Goal: Task Accomplishment & Management: Manage account settings

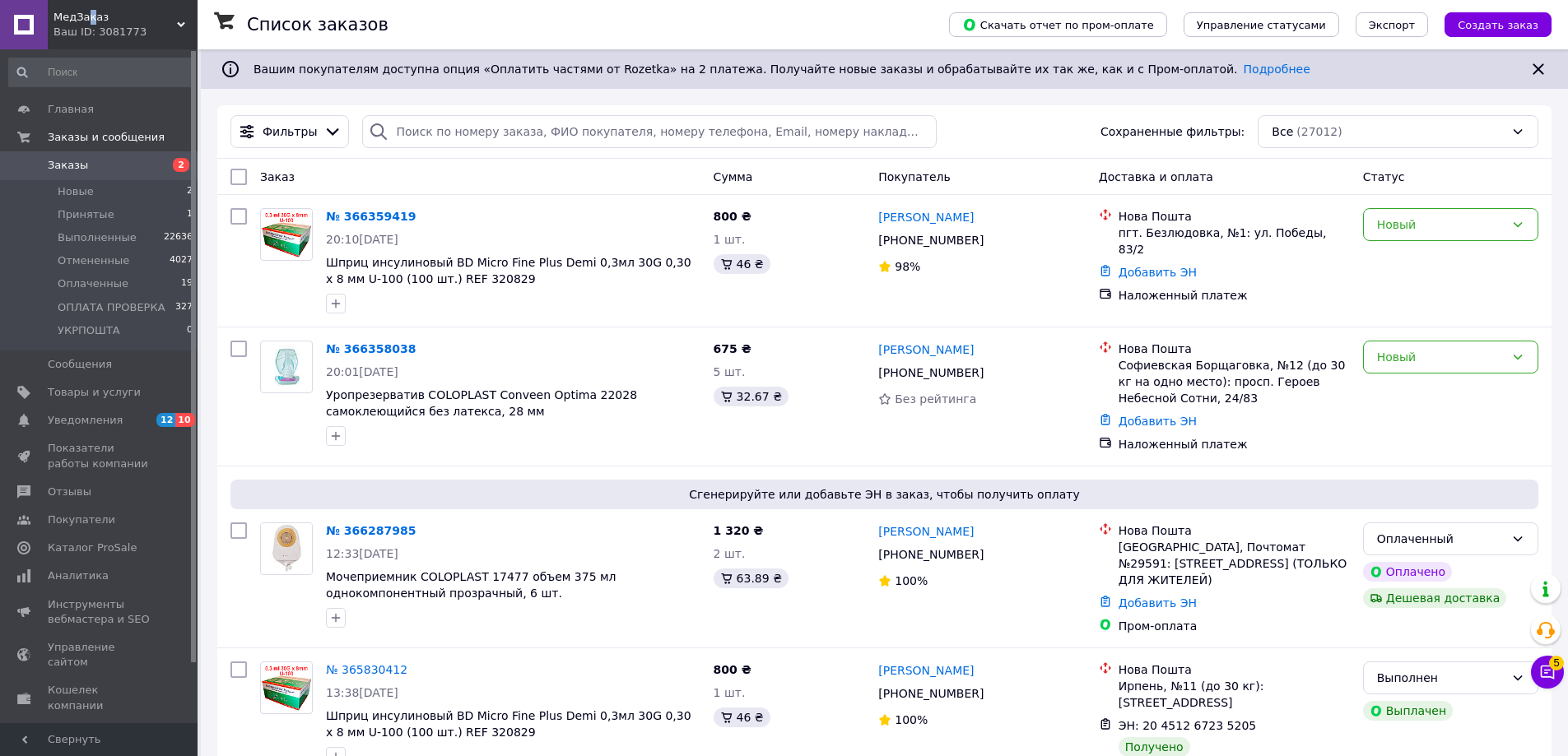
click at [88, 16] on span "МедЗаказ" at bounding box center [116, 17] width 124 height 15
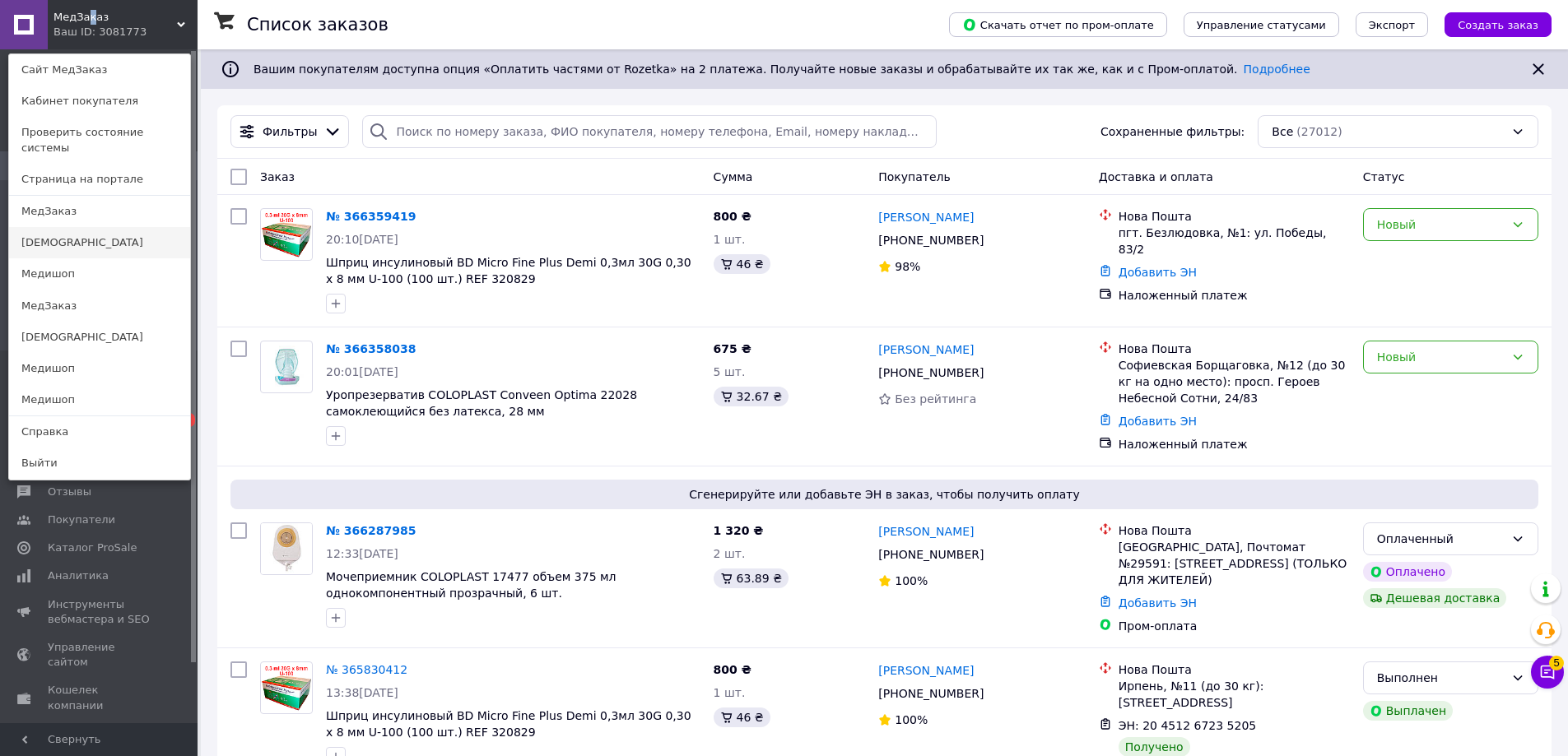
click at [56, 232] on link "[DEMOGRAPHIC_DATA]" at bounding box center [99, 243] width 181 height 31
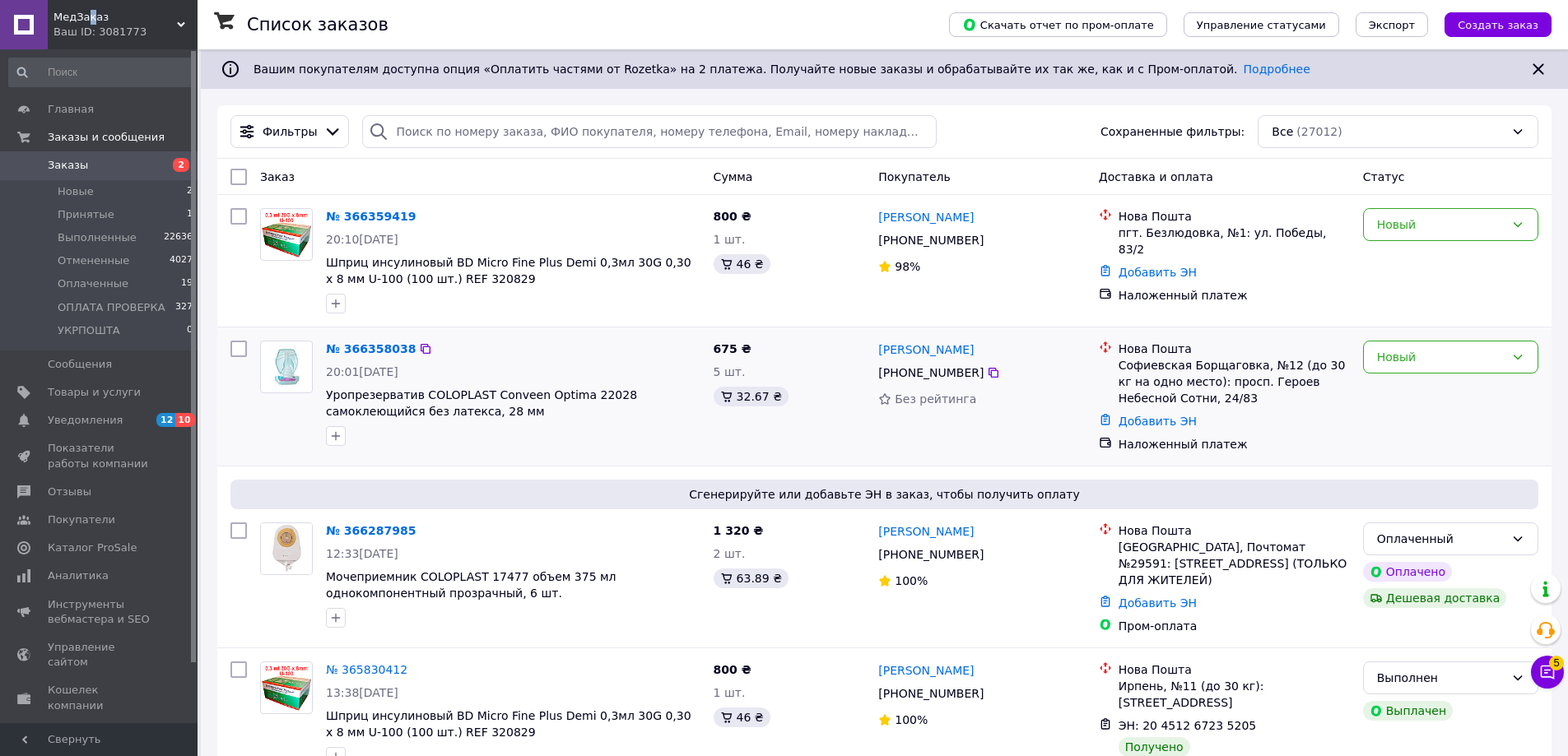
scroll to position [146, 0]
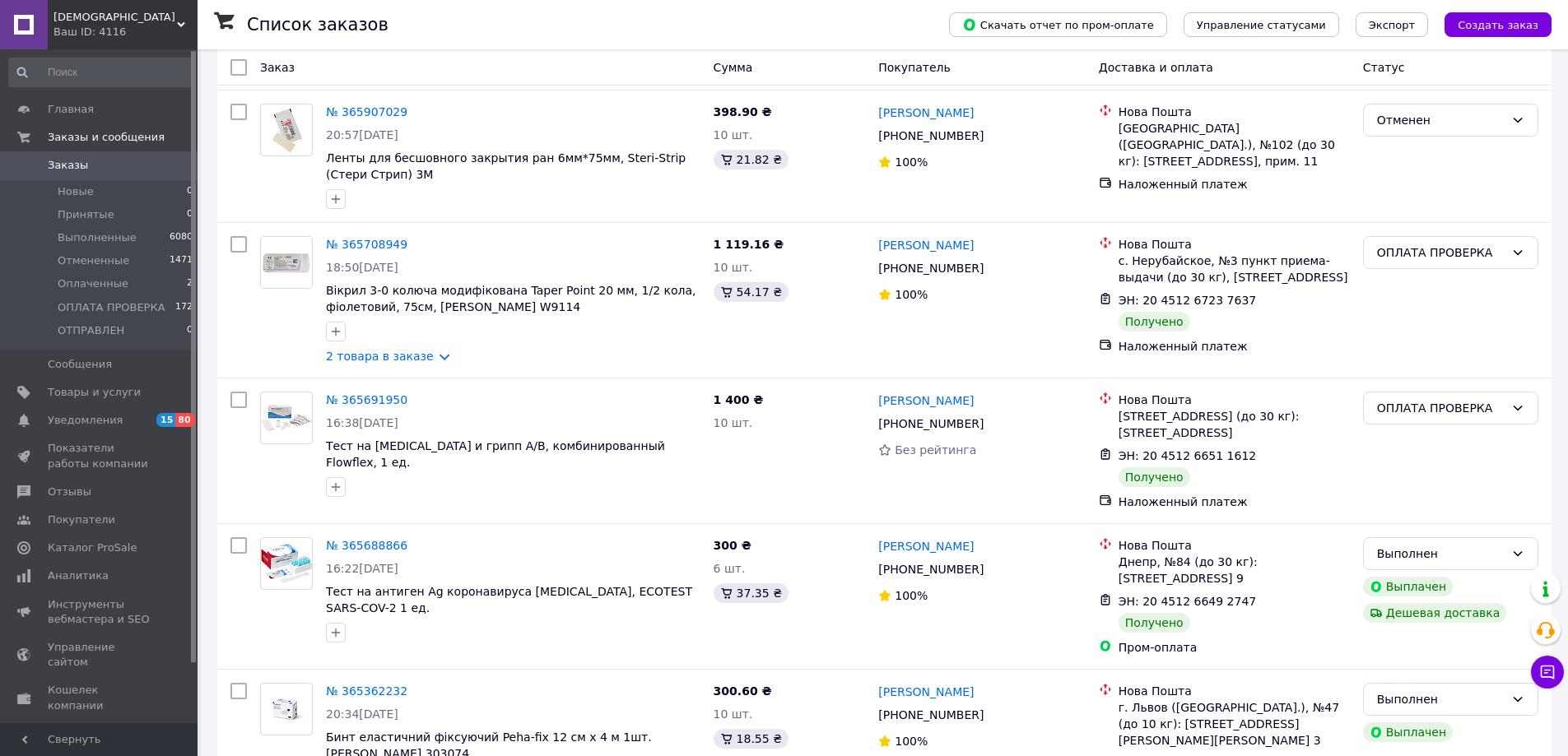
scroll to position [329, 0]
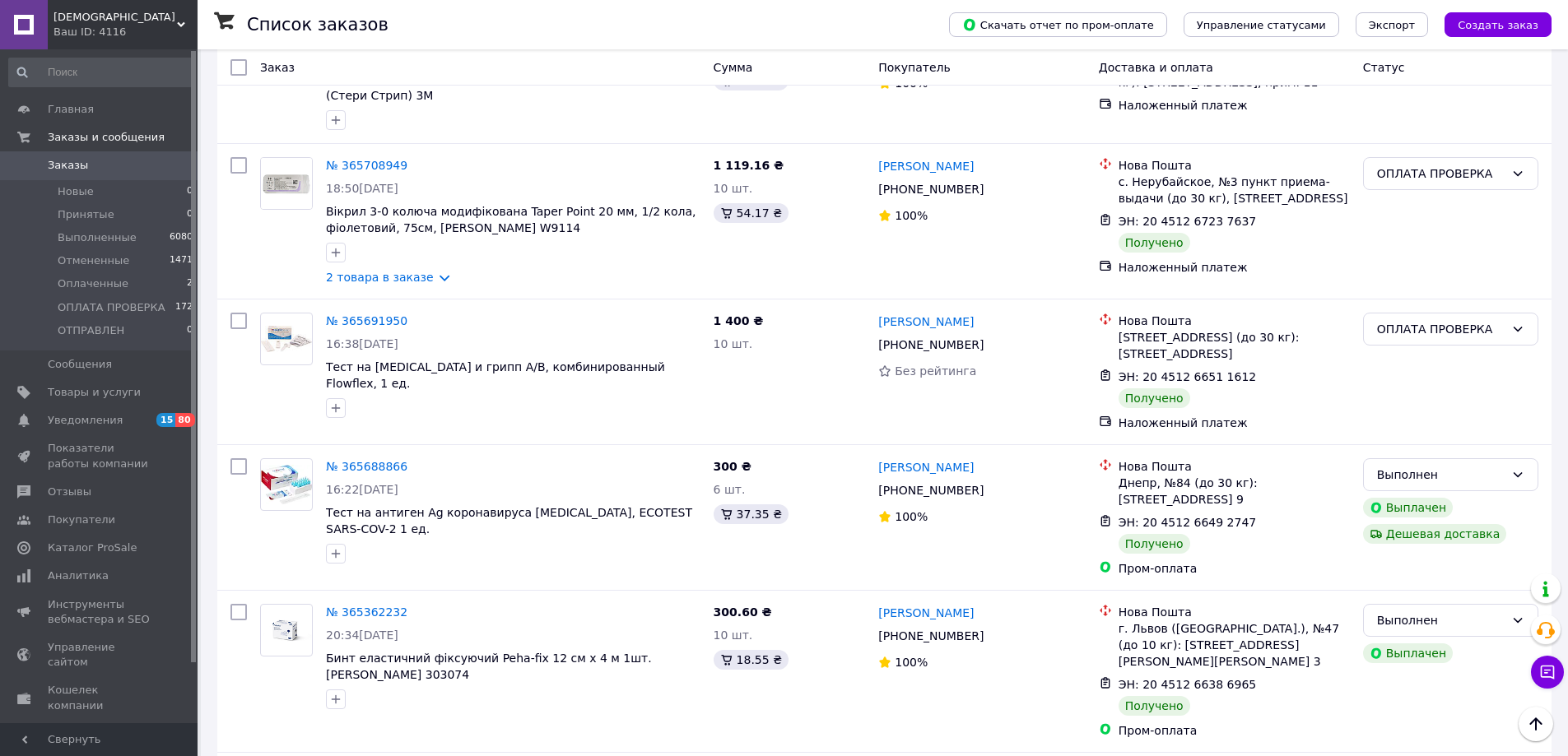
click at [107, 35] on div "Ваш ID: 4116" at bounding box center [126, 32] width 144 height 15
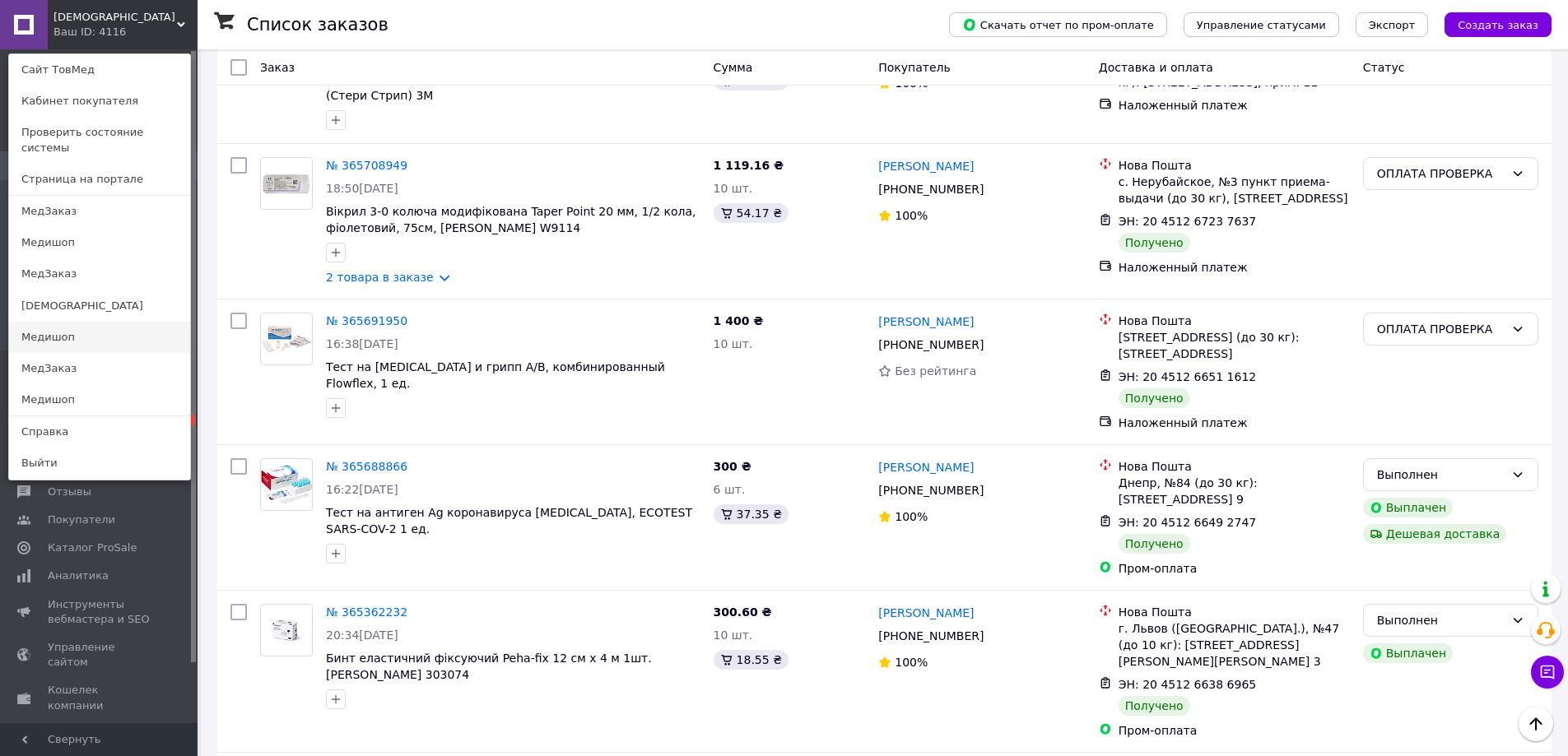
click at [66, 322] on link "Медишоп" at bounding box center [99, 338] width 181 height 31
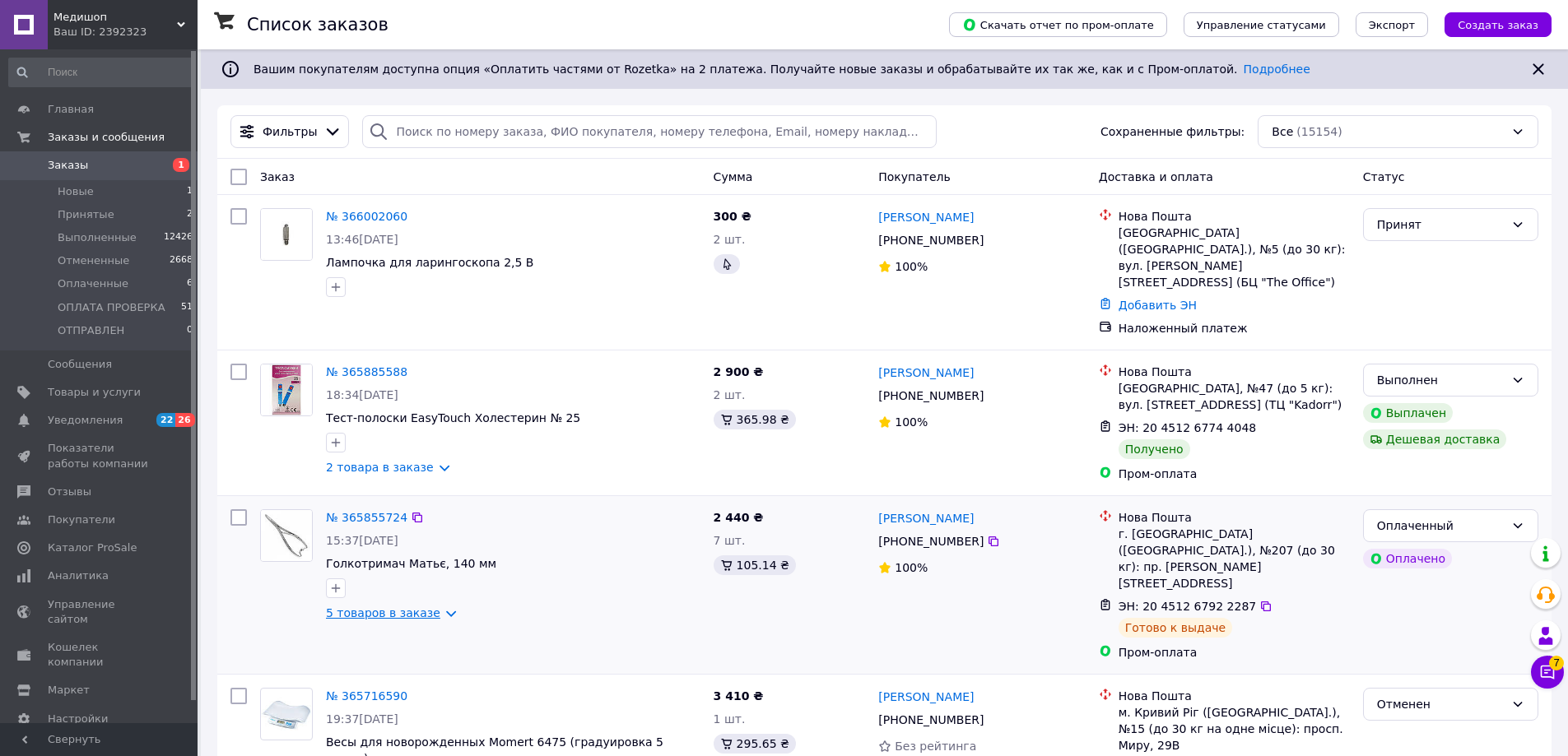
click at [383, 607] on link "5 товаров в заказе" at bounding box center [383, 613] width 115 height 13
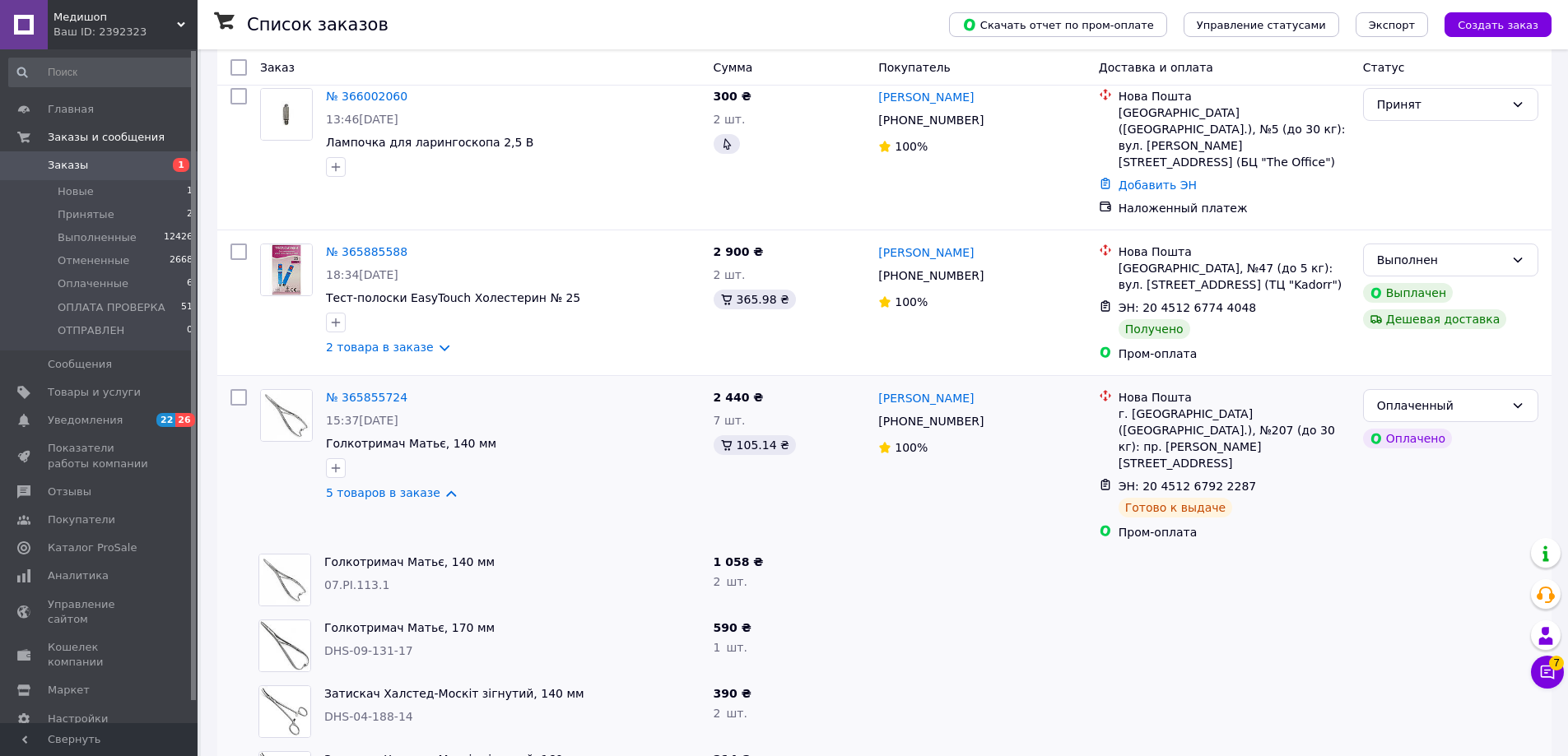
scroll to position [247, 0]
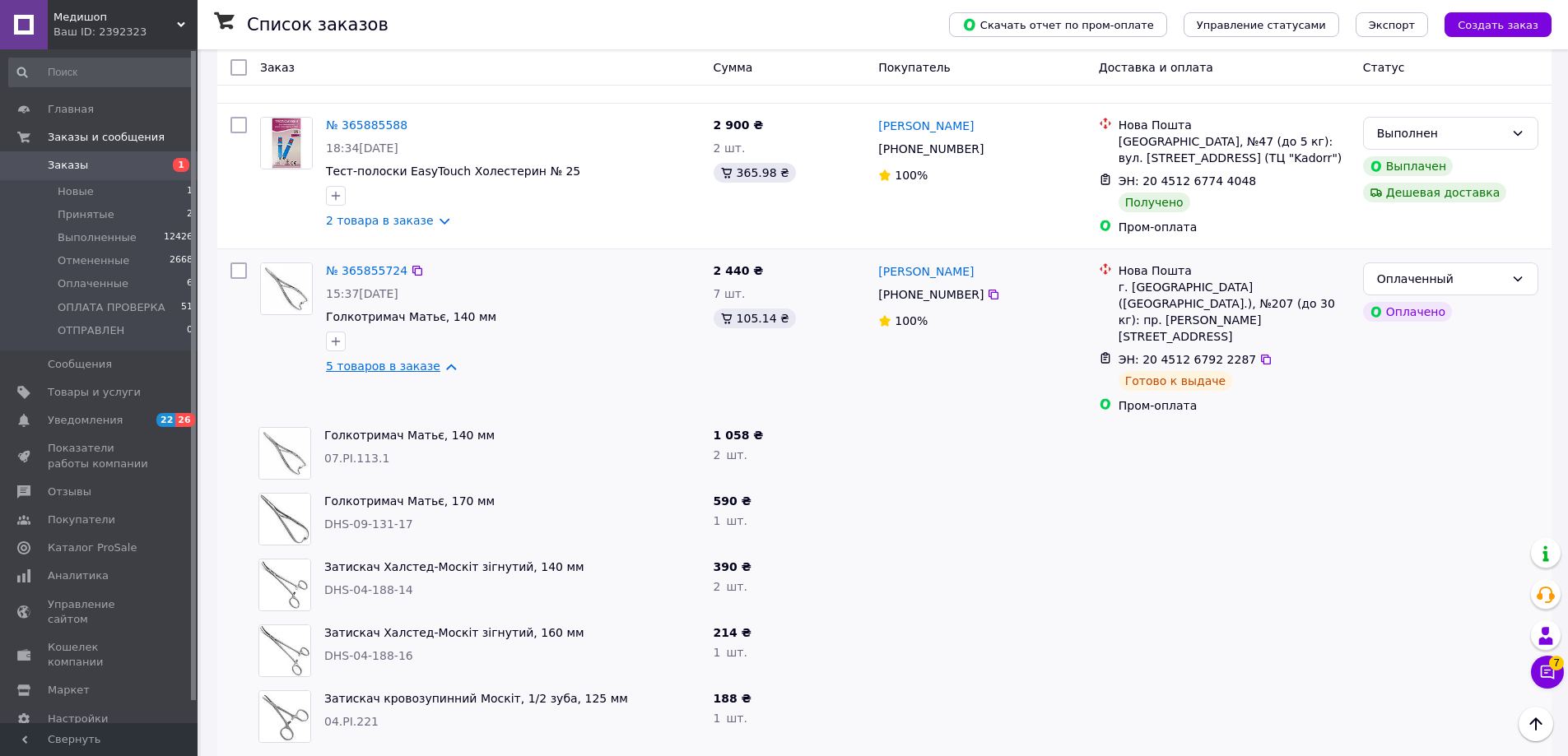
click at [405, 359] on link "5 товаров в заказе" at bounding box center [383, 366] width 115 height 13
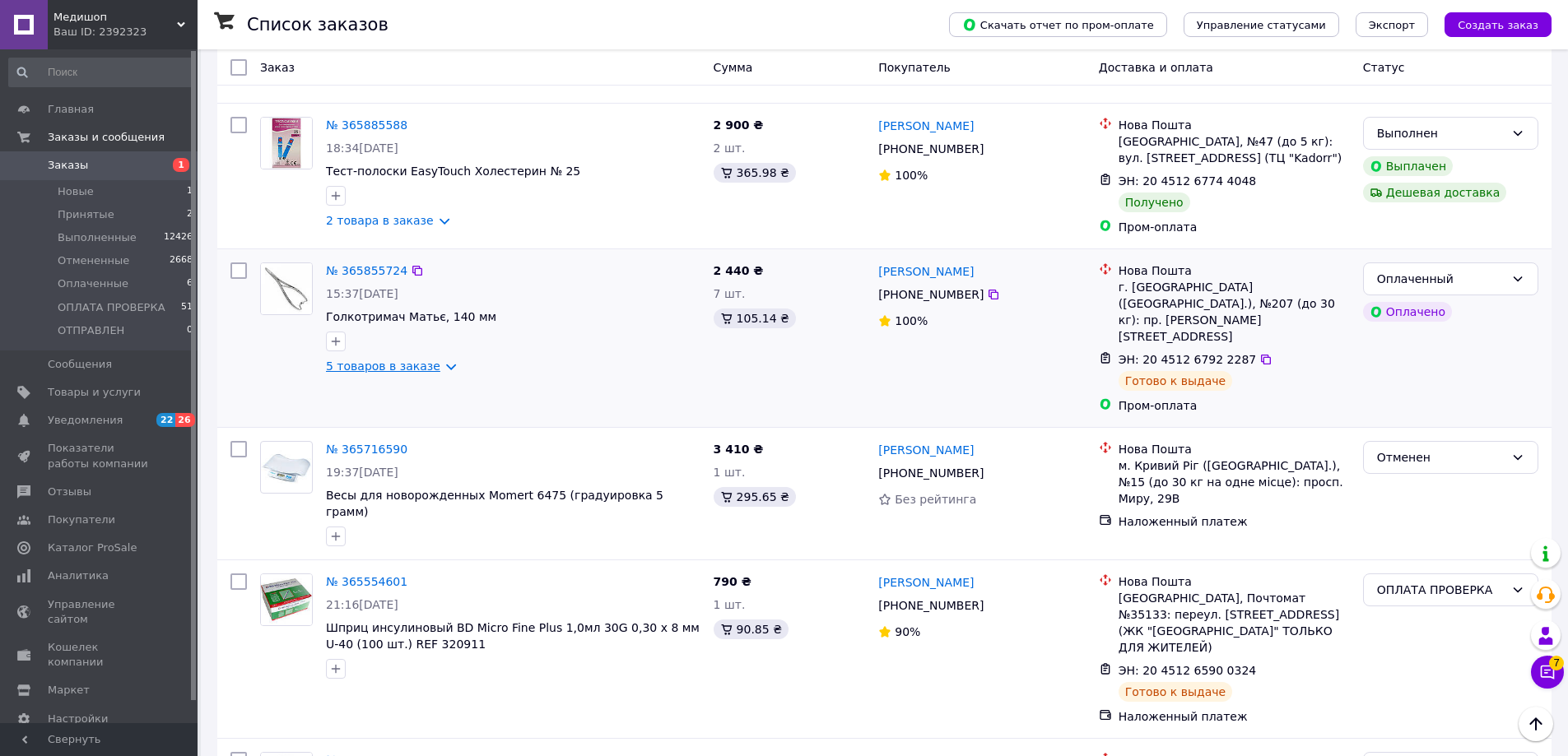
scroll to position [0, 0]
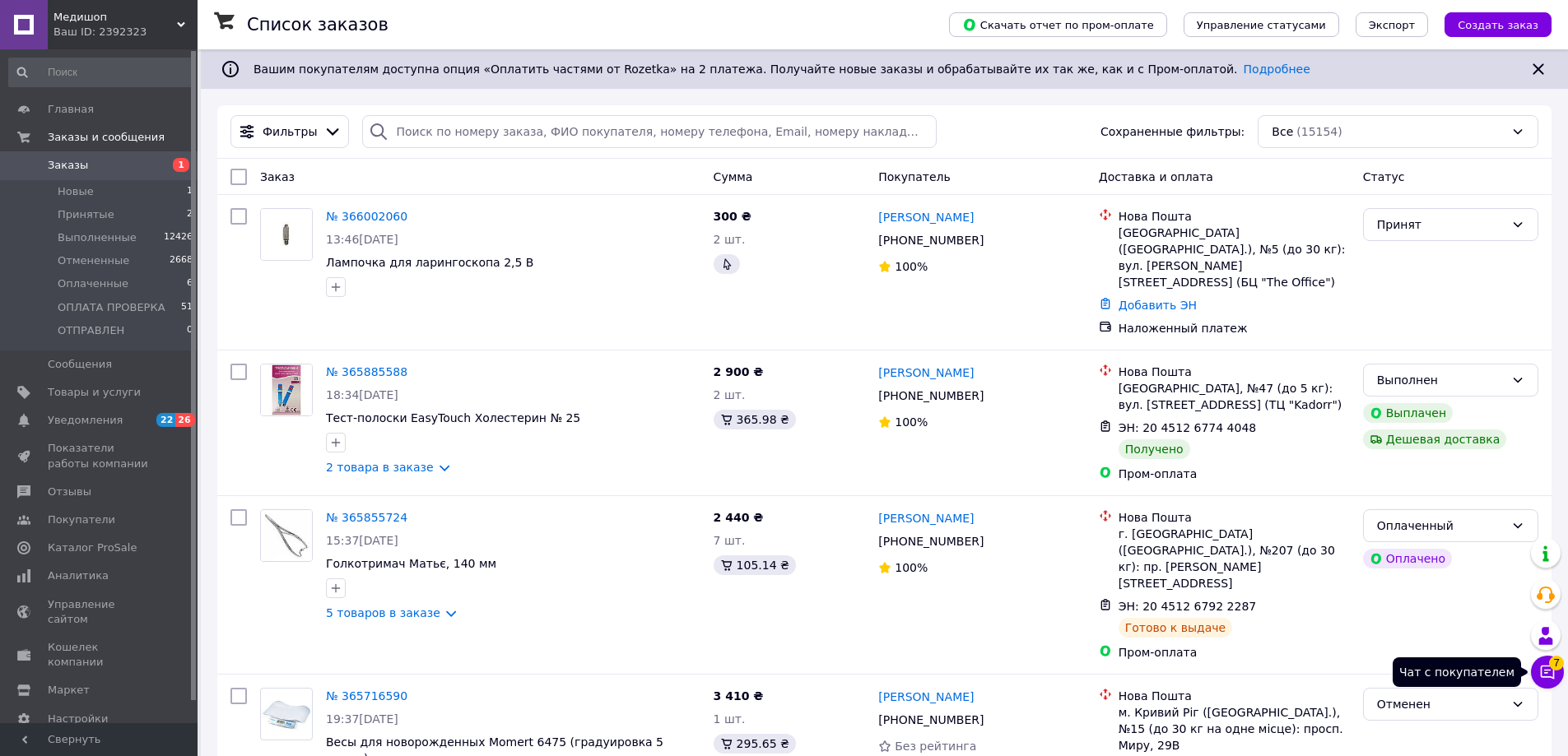
click at [1549, 666] on span "7" at bounding box center [1556, 663] width 15 height 15
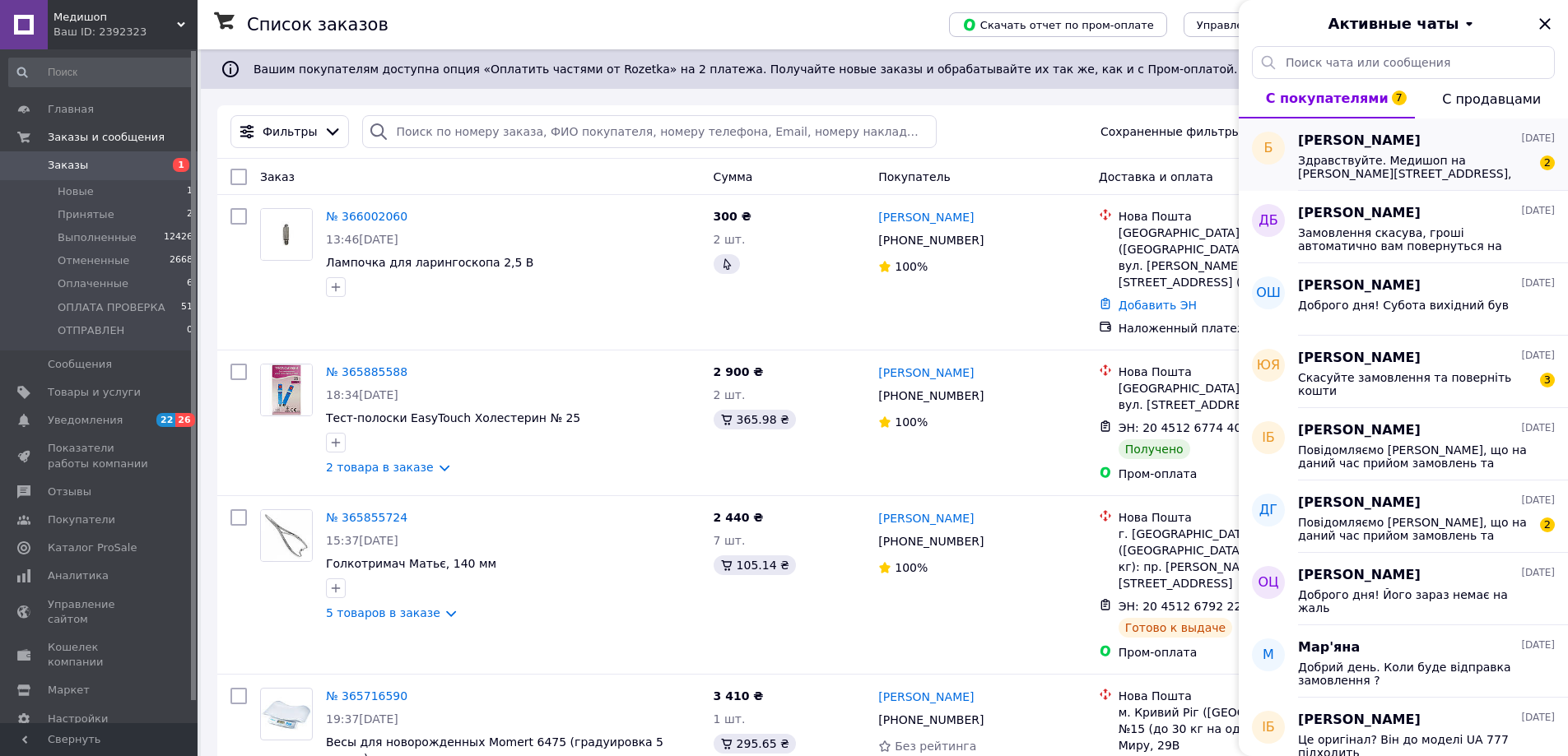
click at [1427, 164] on span "Здравствуйте. Медишоп на Драгоманова, 31, это вы, или это другая компания с так…" at bounding box center [1414, 166] width 234 height 26
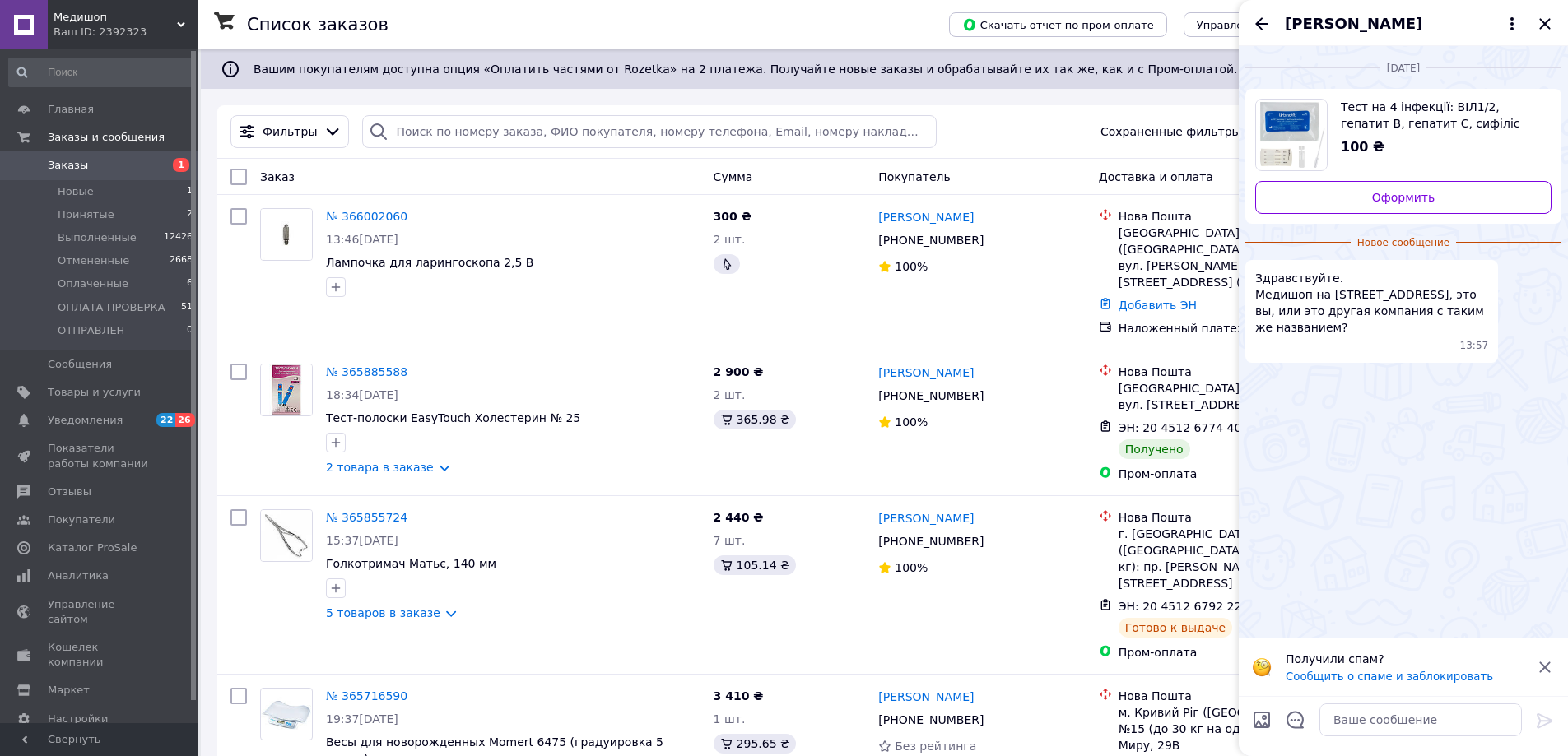
drag, startPoint x: 1580, startPoint y: 0, endPoint x: 1494, endPoint y: 470, distance: 477.8
click at [1425, 650] on p "Получили спам?" at bounding box center [1405, 659] width 239 height 16
click at [1545, 12] on div "Борис Федотов" at bounding box center [1403, 23] width 329 height 46
click at [1543, 21] on icon "Закрыть" at bounding box center [1545, 24] width 20 height 20
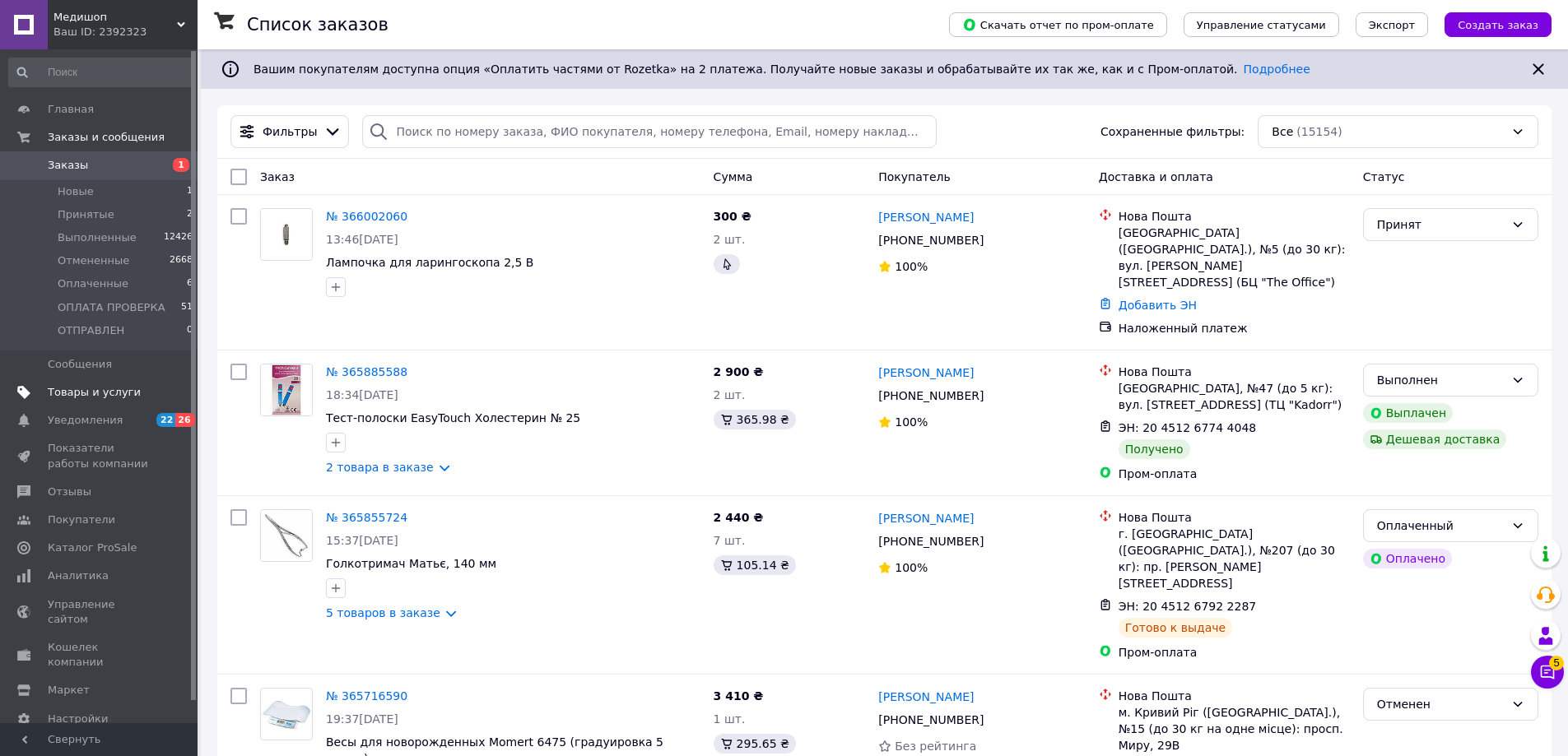
click at [104, 404] on link "Товары и услуги" at bounding box center [101, 392] width 202 height 28
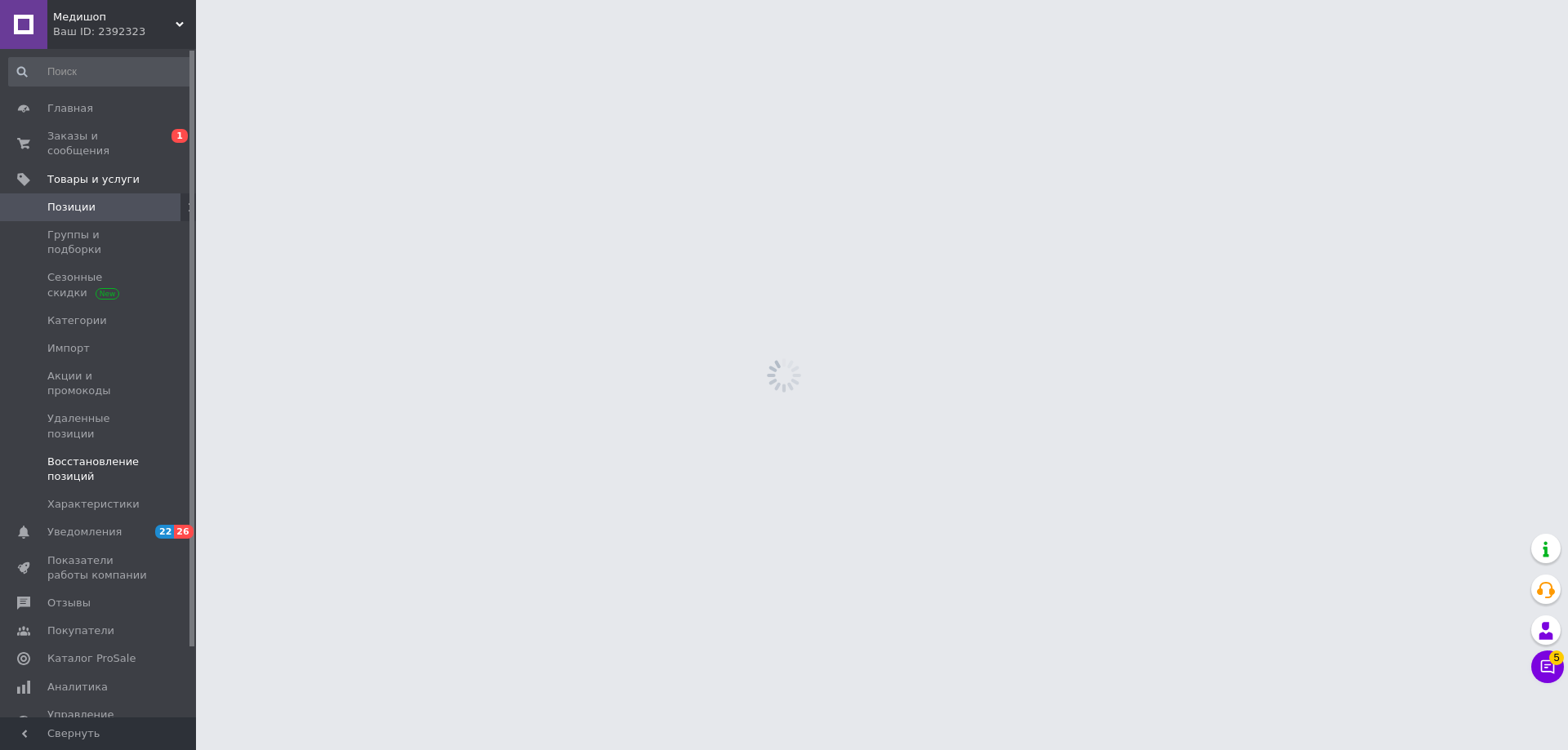
click at [99, 455] on span "Восстановление позиций" at bounding box center [98, 469] width 104 height 30
